Goal: Task Accomplishment & Management: Manage account settings

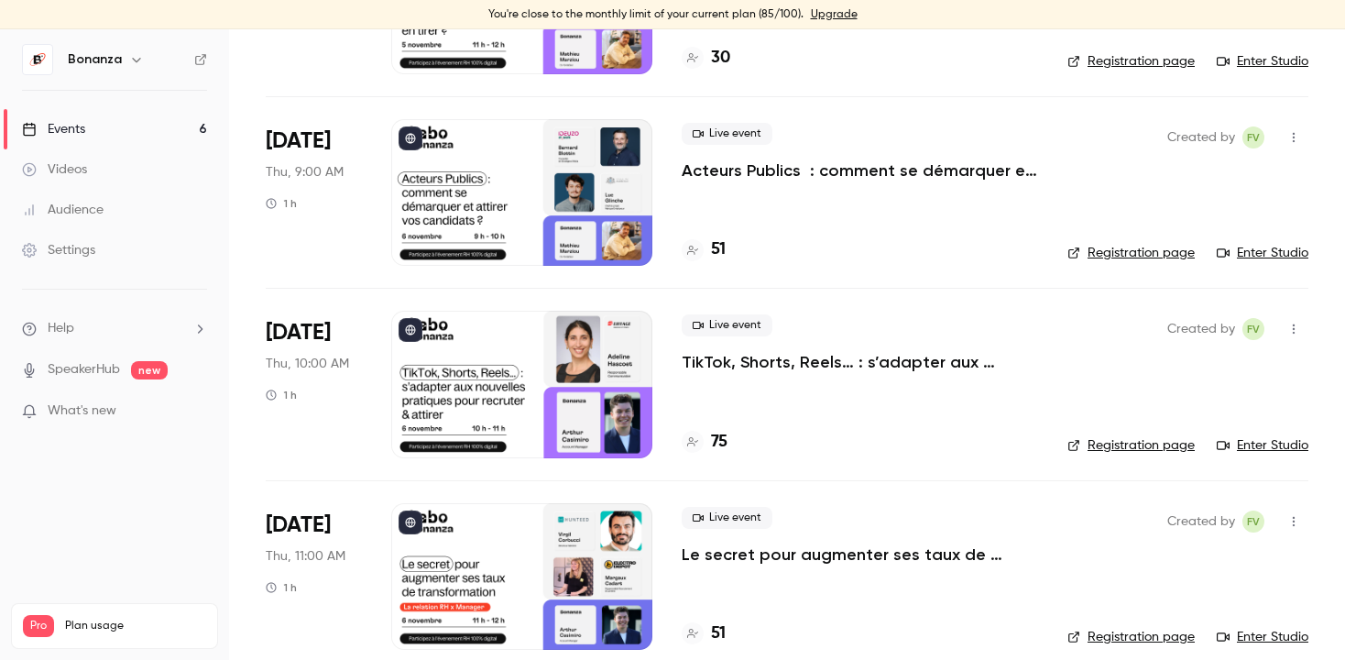
scroll to position [666, 0]
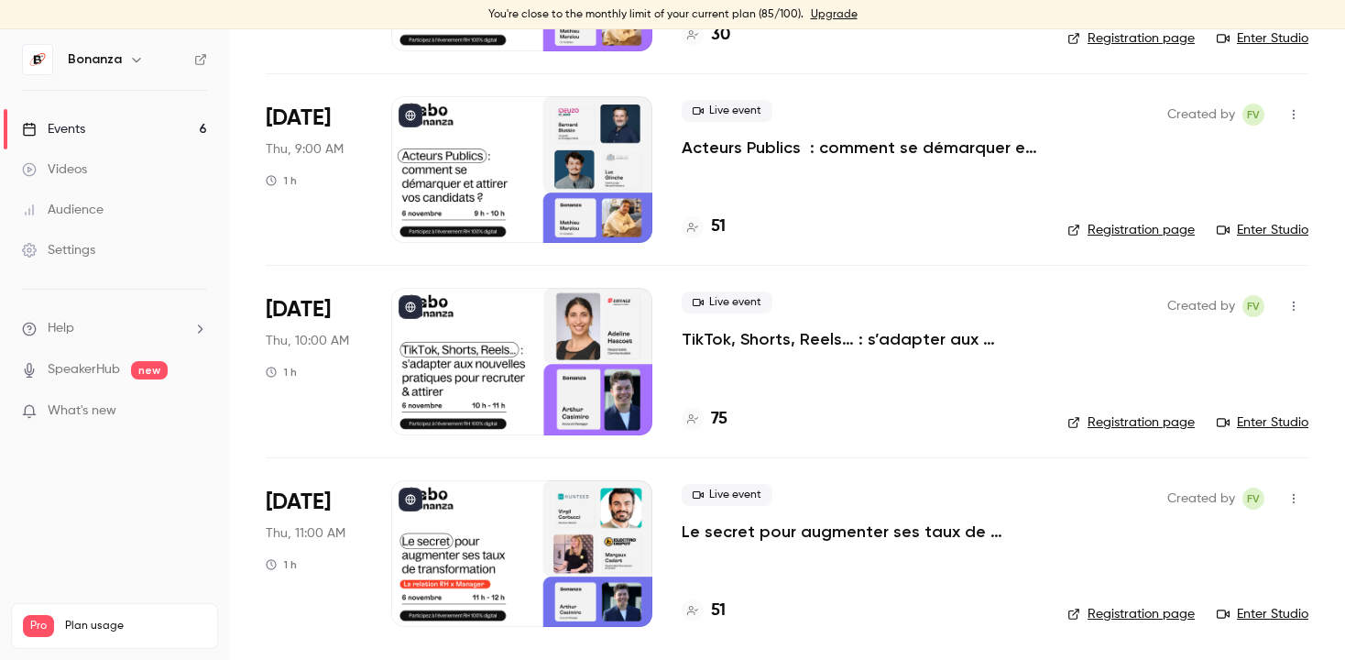
click at [596, 584] on div at bounding box center [521, 553] width 261 height 147
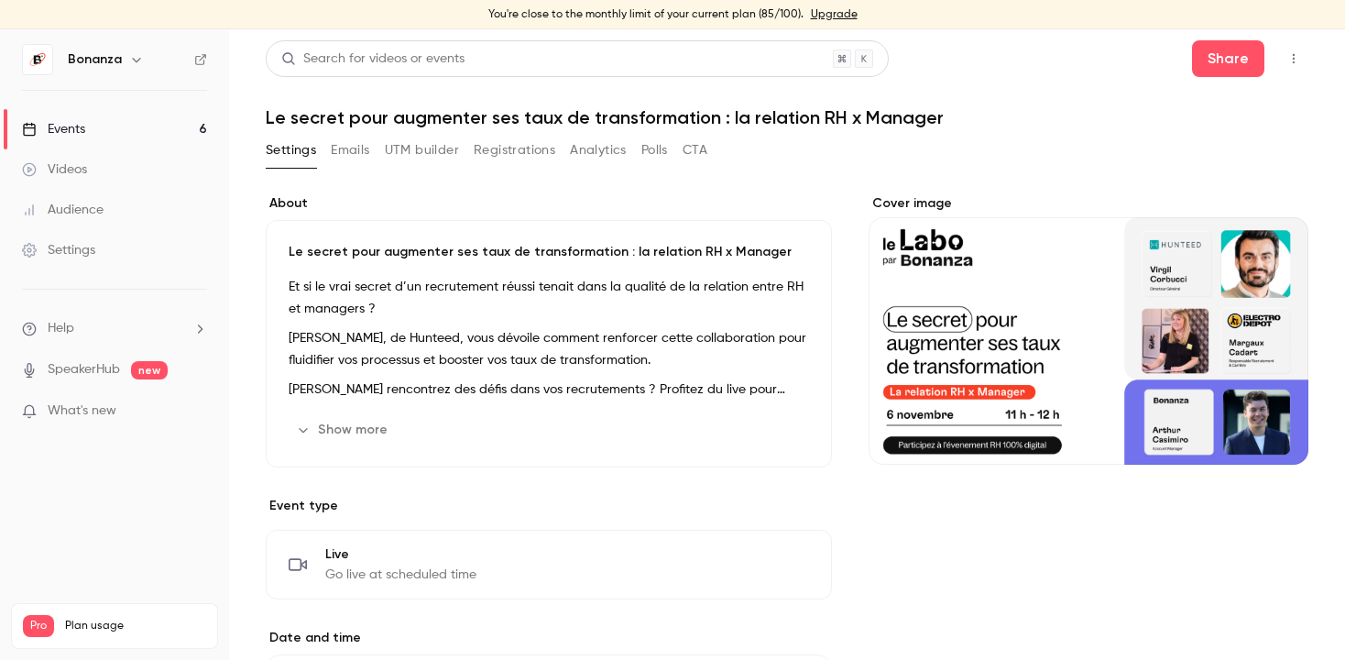
click at [1279, 430] on icon "Cover image" at bounding box center [1275, 431] width 20 height 15
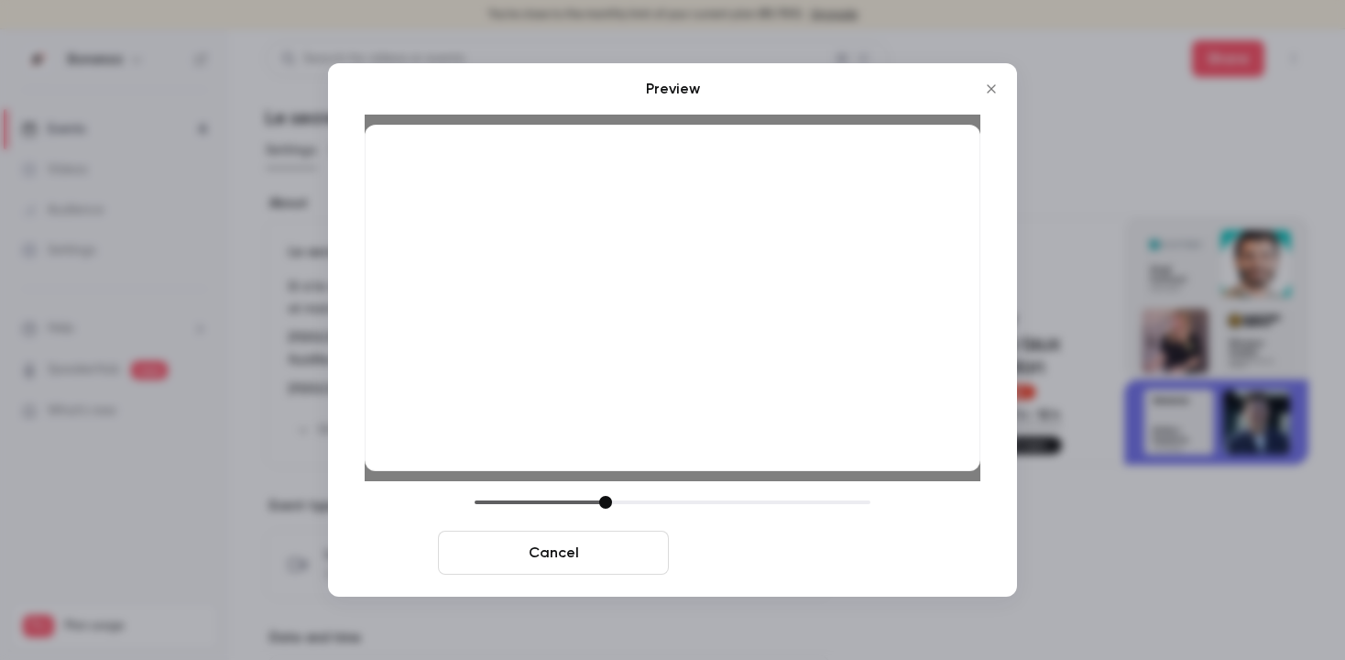
click at [754, 556] on button "Save cover" at bounding box center [791, 553] width 231 height 44
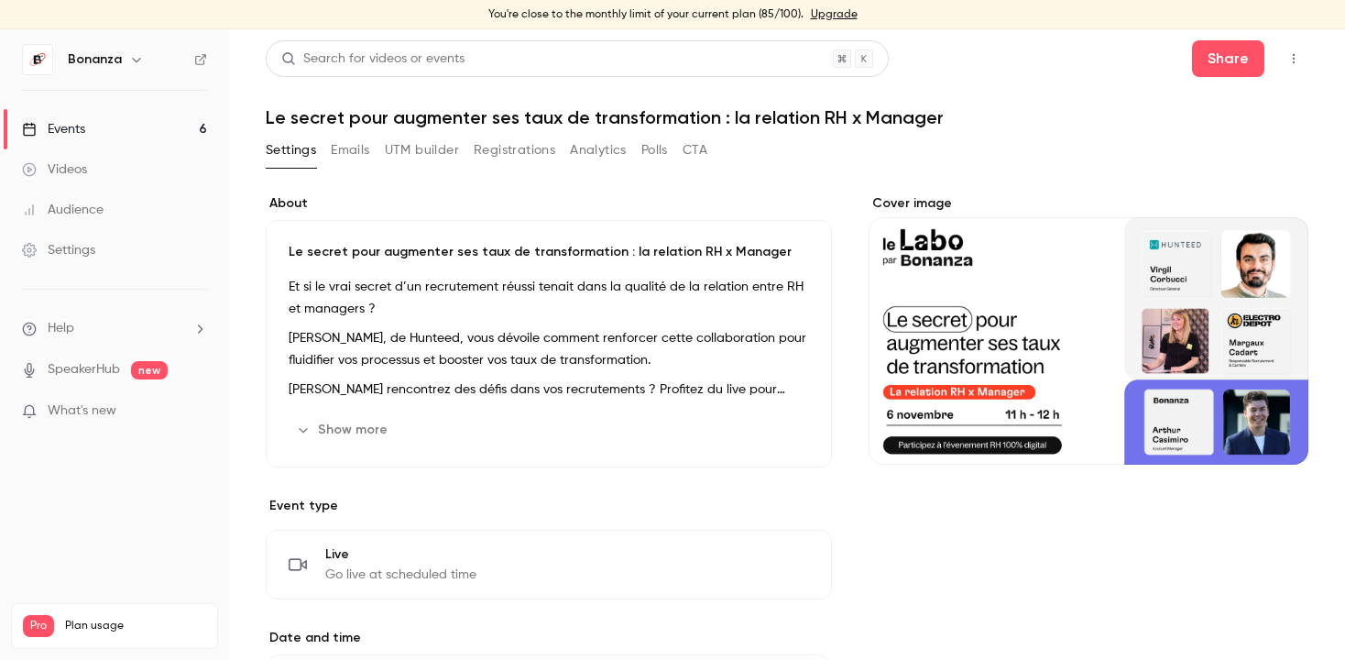
click at [60, 131] on div "Events" at bounding box center [53, 129] width 63 height 18
